Goal: Task Accomplishment & Management: Manage account settings

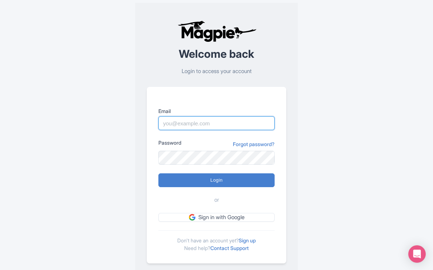
click at [171, 123] on input "Email" at bounding box center [216, 123] width 116 height 14
type input "mail@yellowstonesafaritours.com"
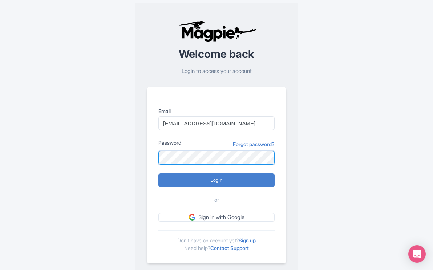
click at [158, 173] on input "Login" at bounding box center [216, 180] width 116 height 14
type input "Logging in..."
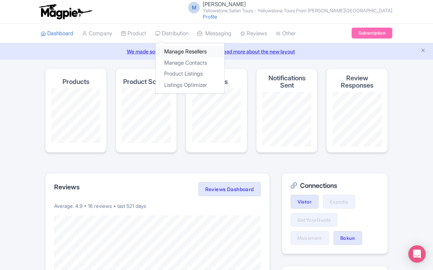
click at [179, 52] on link "Manage Resellers" at bounding box center [189, 51] width 69 height 11
